Goal: Task Accomplishment & Management: Manage account settings

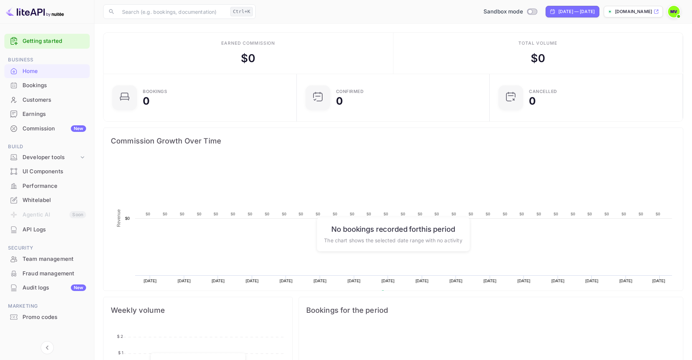
scroll to position [113, 183]
click at [36, 201] on div "Whitelabel" at bounding box center [55, 200] width 64 height 8
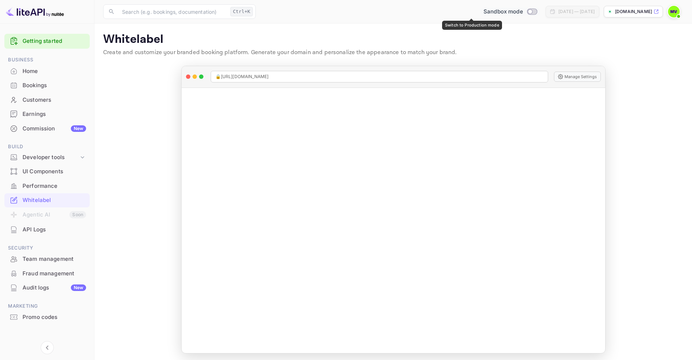
click at [522, 11] on input "Switch to Production mode" at bounding box center [529, 11] width 15 height 5
checkbox input "false"
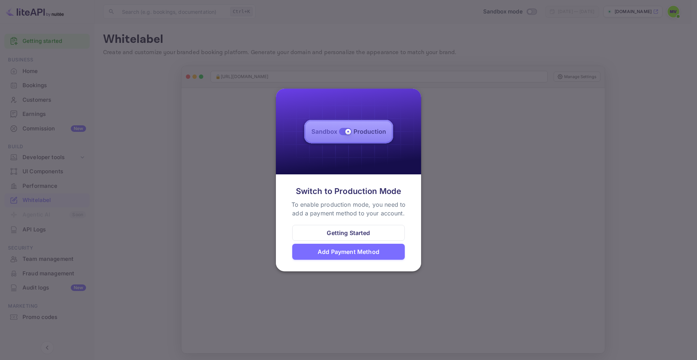
click at [365, 252] on div "Add Payment Method" at bounding box center [349, 251] width 62 height 9
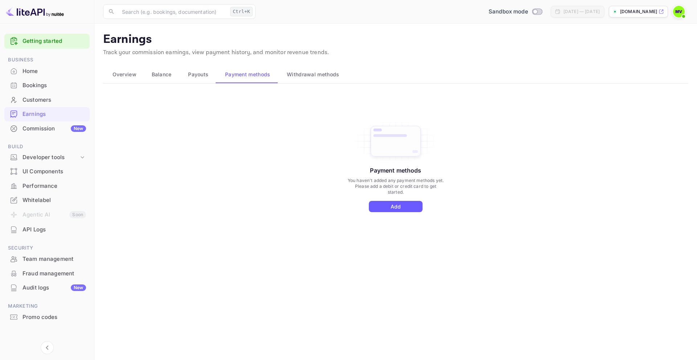
click at [396, 207] on button "Add" at bounding box center [396, 206] width 54 height 11
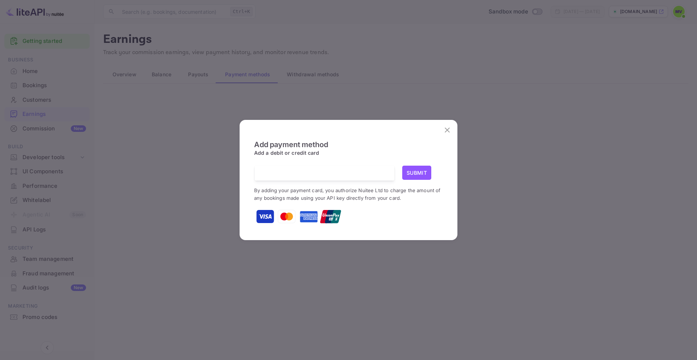
click at [417, 174] on button "Submit" at bounding box center [416, 173] width 29 height 14
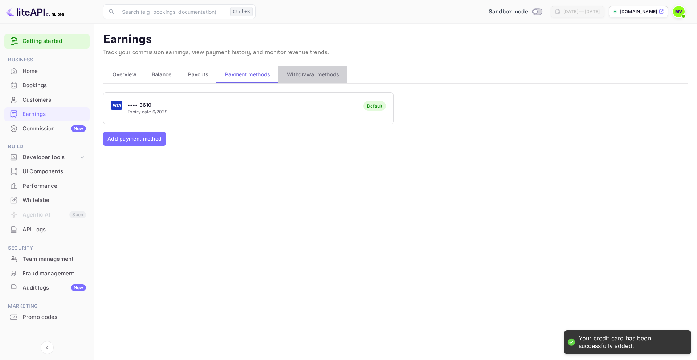
click at [319, 74] on span "Withdrawal methods" at bounding box center [313, 74] width 52 height 9
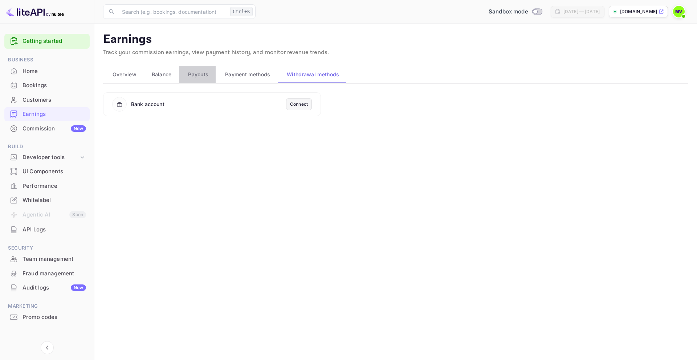
click at [194, 72] on span "Payouts" at bounding box center [198, 74] width 20 height 9
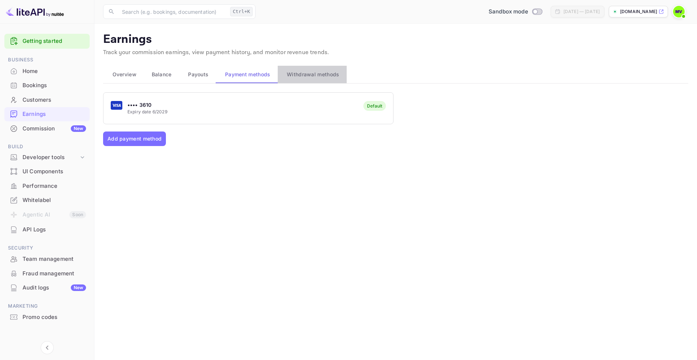
click at [308, 77] on span "Withdrawal methods" at bounding box center [313, 74] width 52 height 9
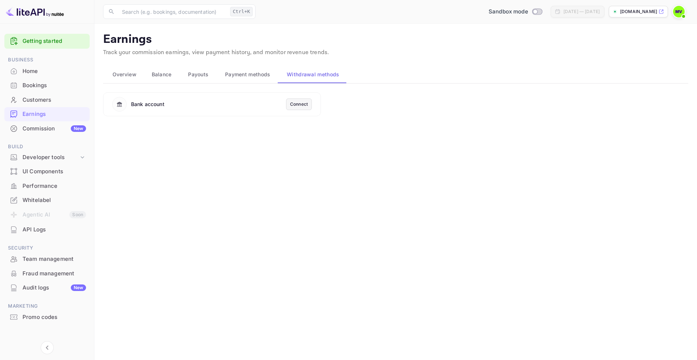
click at [122, 76] on span "Overview" at bounding box center [125, 74] width 24 height 9
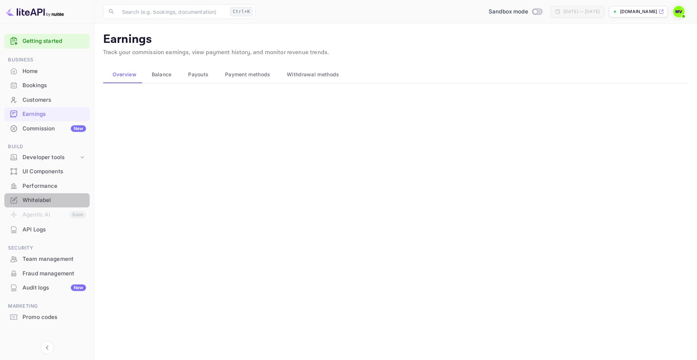
click at [36, 199] on div "Whitelabel" at bounding box center [55, 200] width 64 height 8
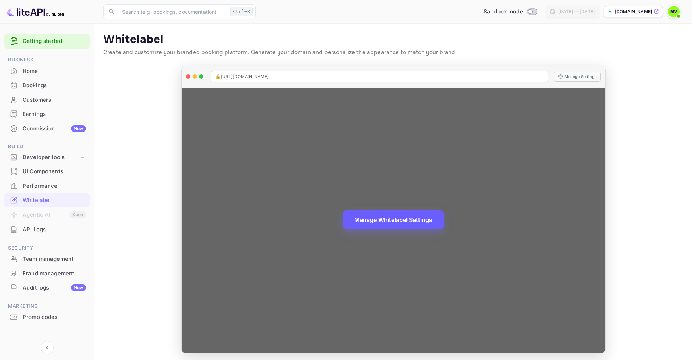
click at [380, 221] on button "Manage Whitelabel Settings" at bounding box center [392, 219] width 101 height 19
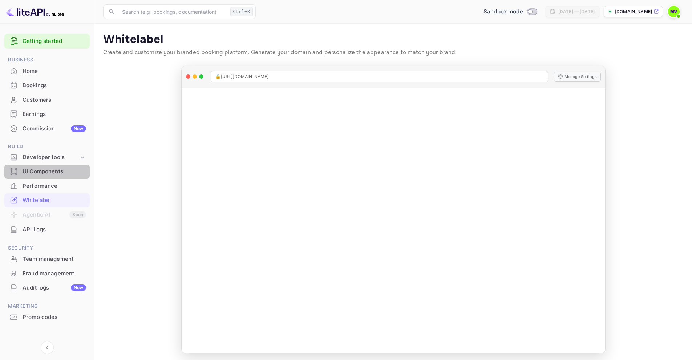
click at [45, 171] on div "UI Components" at bounding box center [55, 171] width 64 height 8
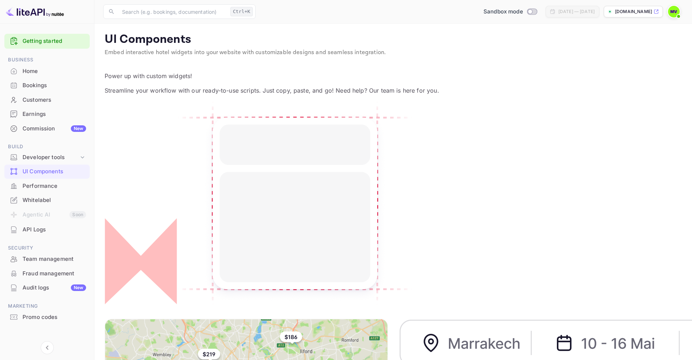
click at [35, 201] on div "Whitelabel" at bounding box center [55, 200] width 64 height 8
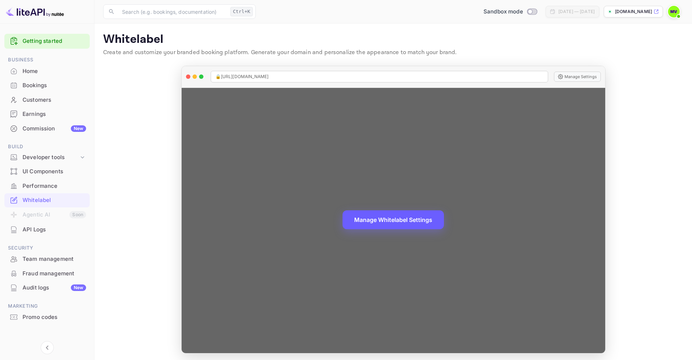
click at [398, 222] on button "Manage Whitelabel Settings" at bounding box center [392, 219] width 101 height 19
